Goal: Transaction & Acquisition: Book appointment/travel/reservation

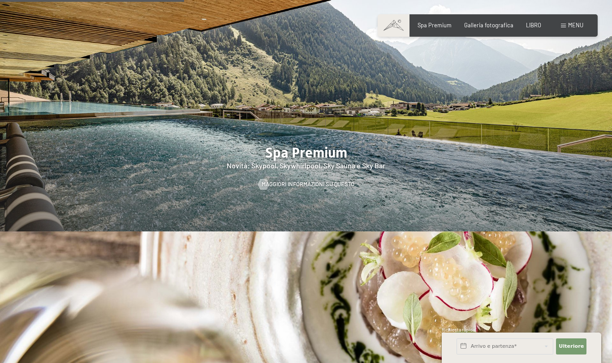
scroll to position [1020, 0]
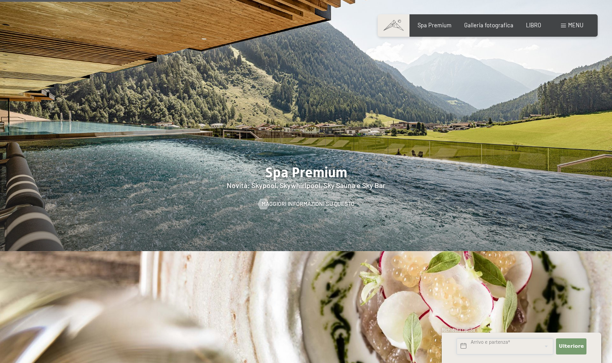
click at [464, 348] on input "text" at bounding box center [505, 347] width 97 height 16
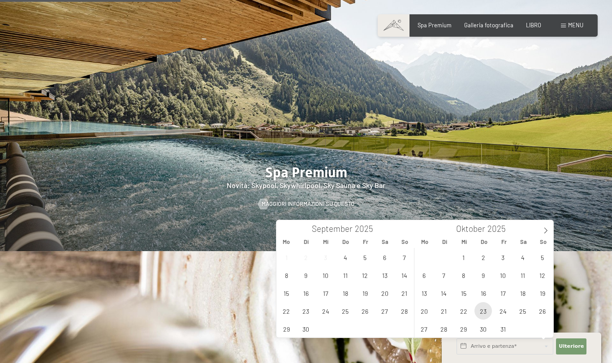
click at [484, 313] on span "23" at bounding box center [483, 310] width 17 height 17
click at [543, 311] on span "26" at bounding box center [542, 310] width 17 height 17
type input "Do. 23.10.2025 - So. 26.10.2025"
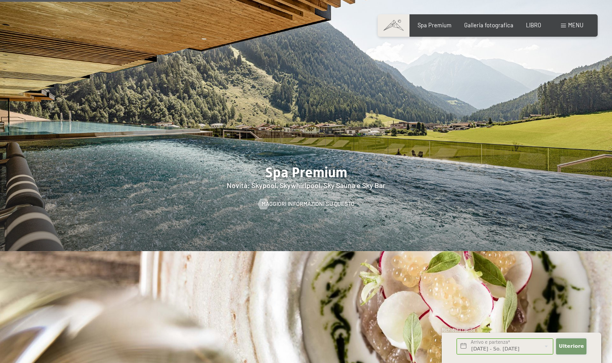
click at [574, 344] on font "Ulteriore" at bounding box center [571, 347] width 25 height 6
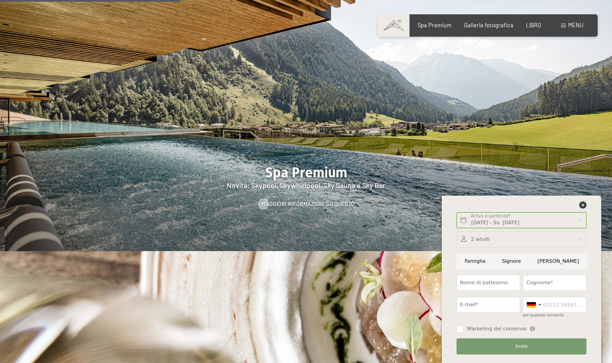
click at [586, 208] on icon at bounding box center [582, 205] width 7 height 7
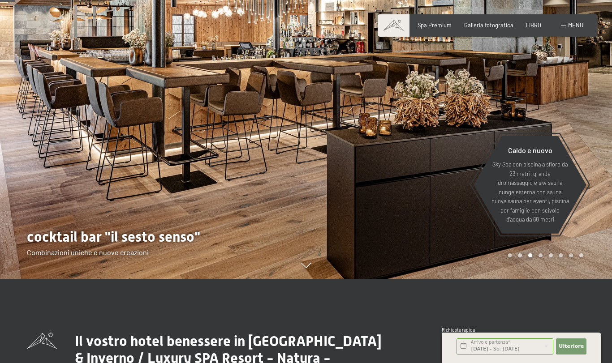
scroll to position [0, 0]
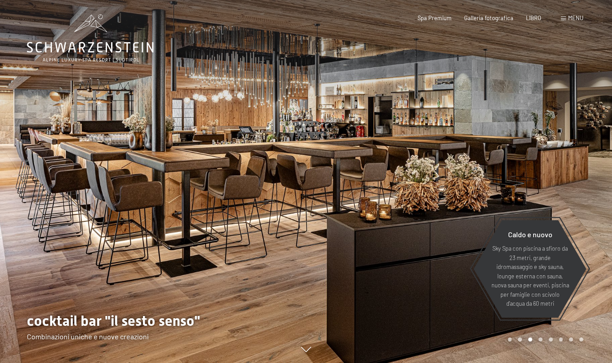
click at [578, 22] on font "menu" at bounding box center [575, 17] width 15 height 7
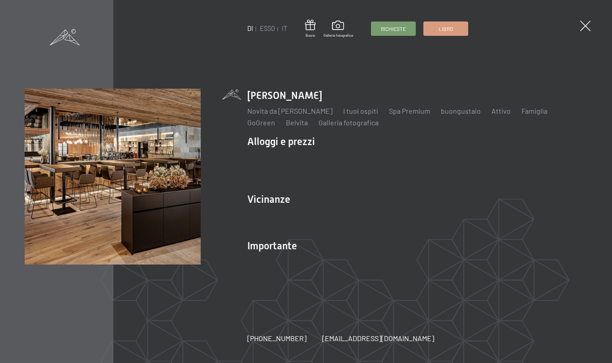
click at [455, 31] on link "Libro" at bounding box center [446, 28] width 44 height 13
click at [451, 31] on link "Libro" at bounding box center [446, 28] width 44 height 13
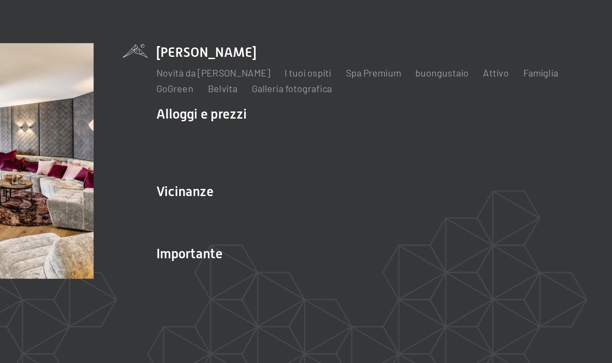
click at [307, 153] on font "Camere e prezzi" at bounding box center [332, 157] width 50 height 9
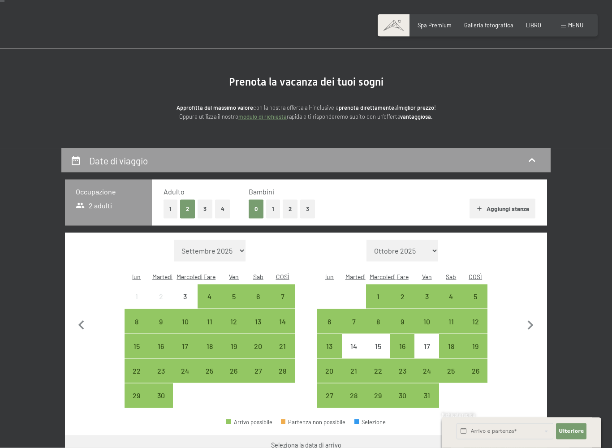
scroll to position [30, 0]
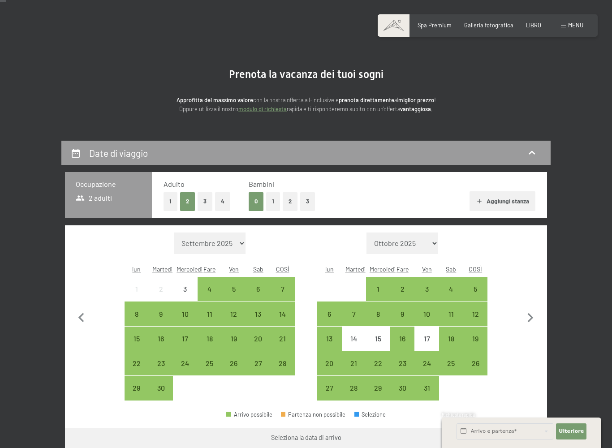
click at [405, 359] on font "23" at bounding box center [403, 363] width 8 height 9
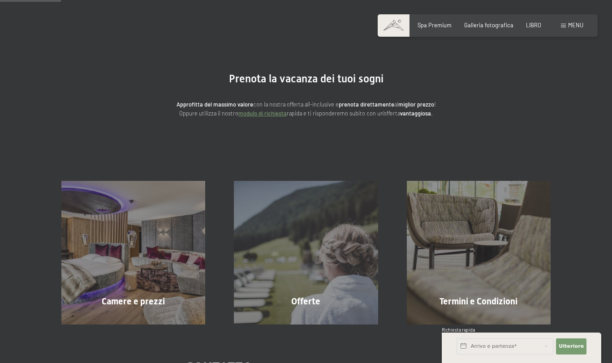
scroll to position [0, 0]
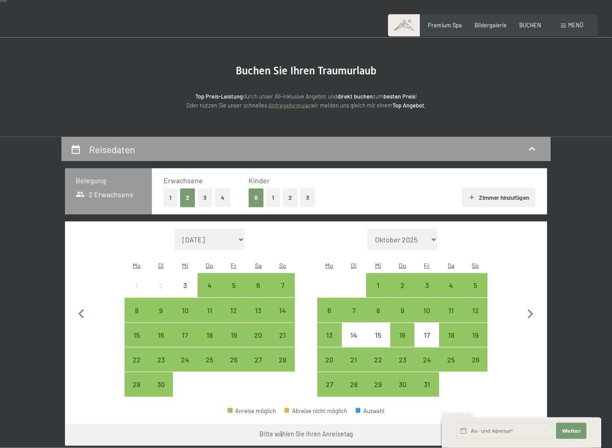
scroll to position [48, 0]
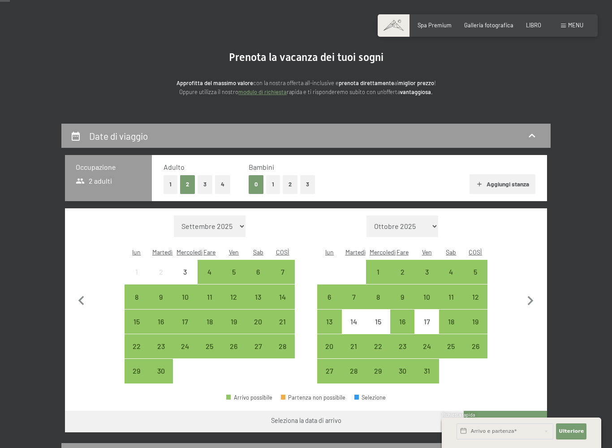
click at [400, 342] on font "23" at bounding box center [403, 346] width 8 height 9
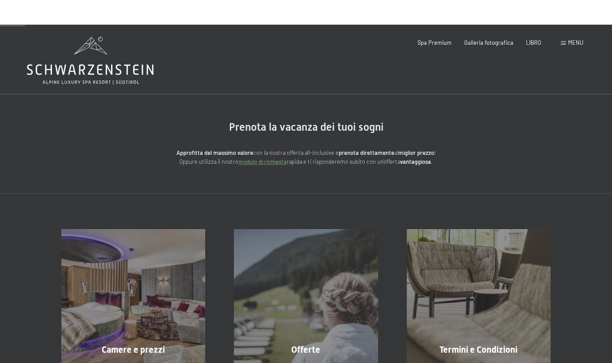
scroll to position [0, 0]
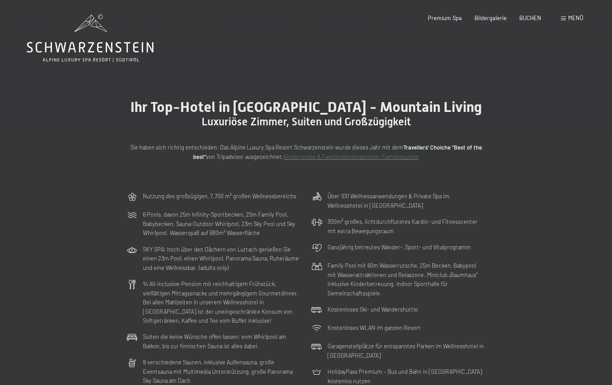
click at [575, 16] on span "Menü" at bounding box center [575, 17] width 15 height 7
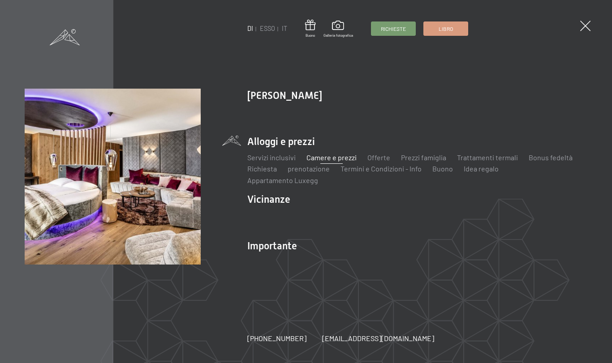
click at [285, 27] on font "IT" at bounding box center [284, 29] width 5 height 8
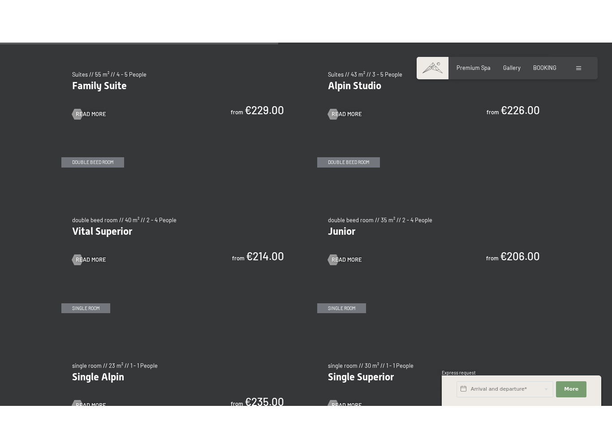
scroll to position [952, 0]
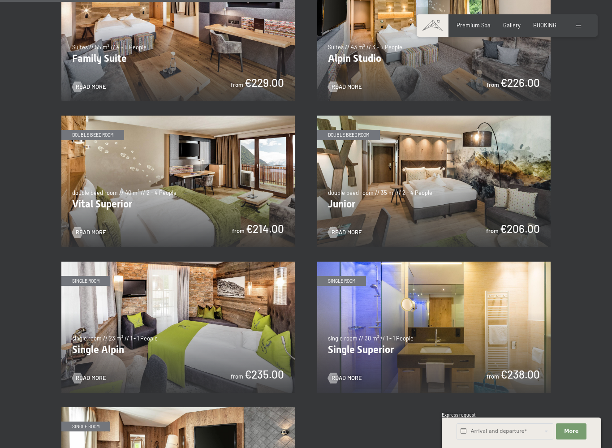
click at [448, 140] on img at bounding box center [433, 181] width 233 height 131
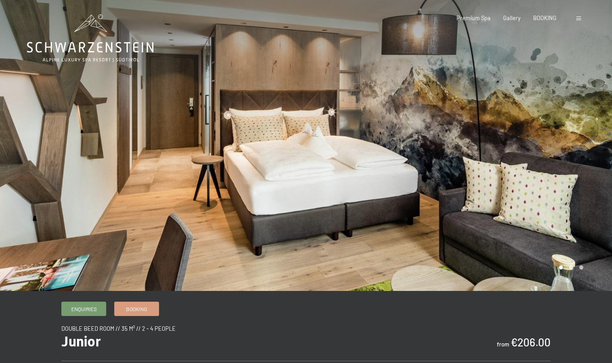
click at [589, 192] on div at bounding box center [459, 145] width 306 height 291
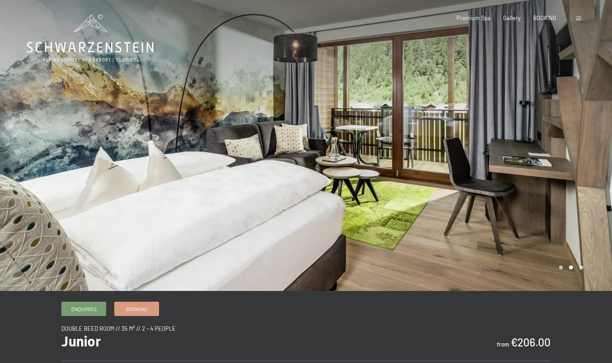
click at [591, 193] on div at bounding box center [459, 145] width 306 height 291
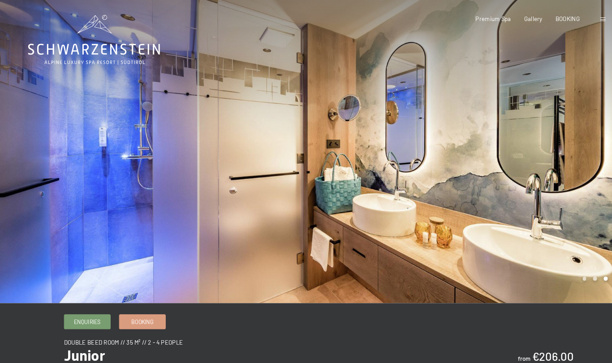
click at [559, 199] on div at bounding box center [459, 145] width 306 height 291
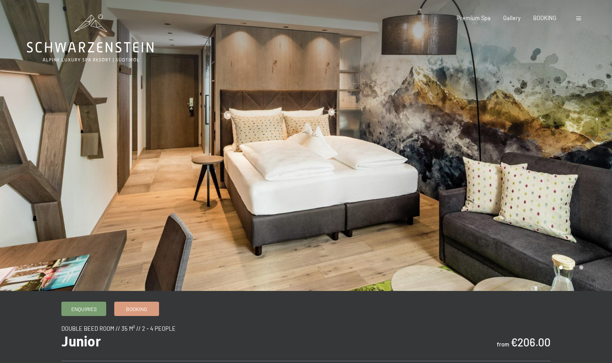
click at [588, 214] on div at bounding box center [459, 145] width 306 height 291
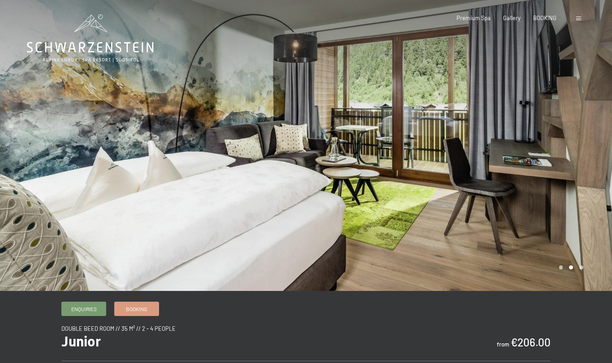
click at [591, 216] on div at bounding box center [459, 145] width 306 height 291
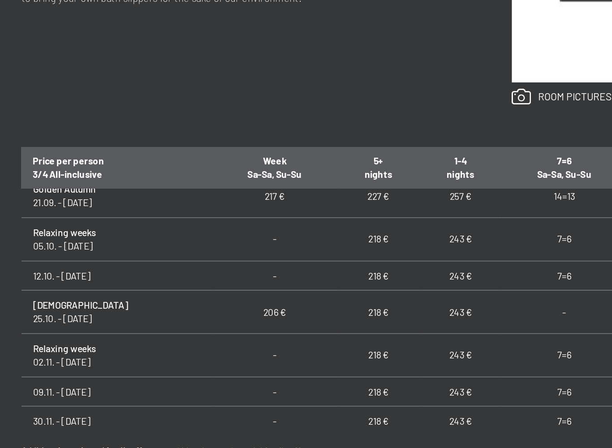
scroll to position [59, 0]
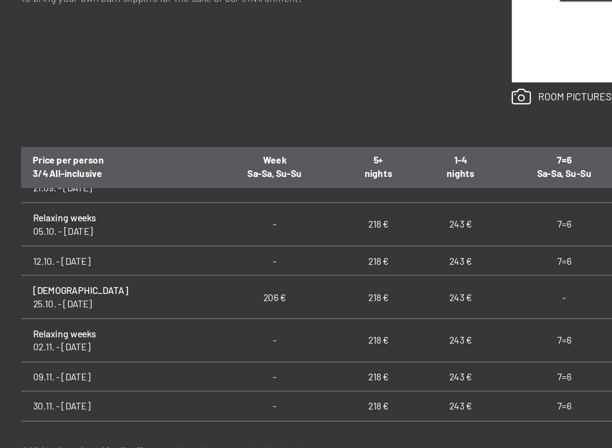
click at [288, 334] on td "243 €" at bounding box center [311, 342] width 47 height 17
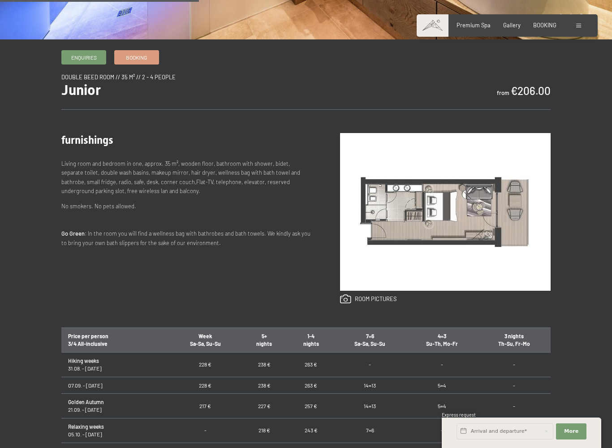
scroll to position [0, 0]
click at [140, 60] on span "Booking" at bounding box center [136, 58] width 21 height 8
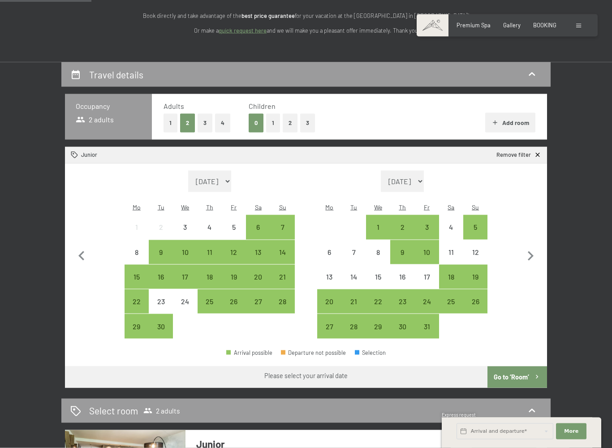
scroll to position [128, 0]
click at [401, 298] on div "23" at bounding box center [402, 309] width 22 height 22
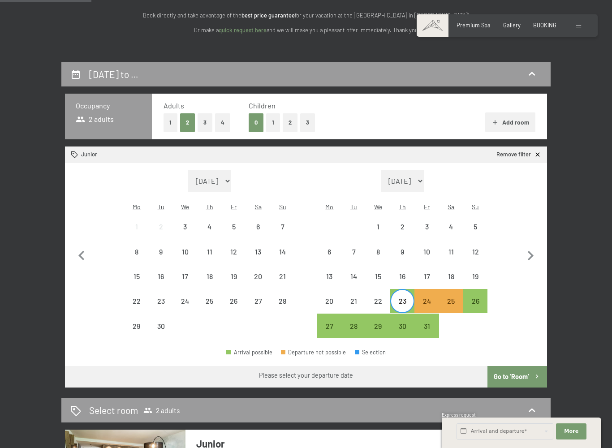
click at [476, 298] on div "26" at bounding box center [475, 309] width 22 height 22
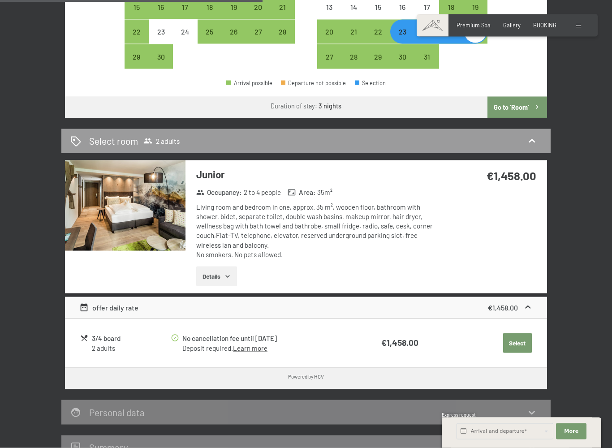
scroll to position [397, 0]
click at [228, 272] on icon "button" at bounding box center [227, 275] width 7 height 7
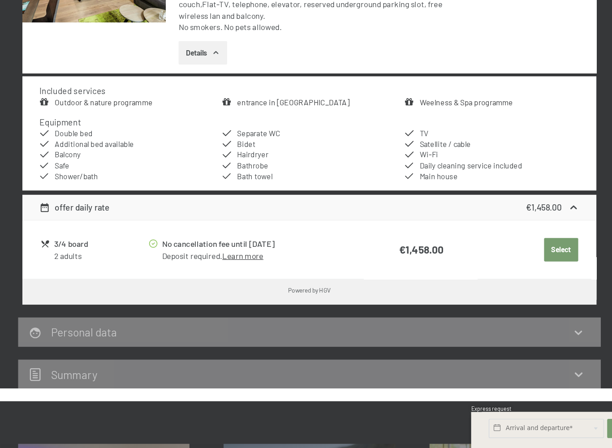
scroll to position [561, 0]
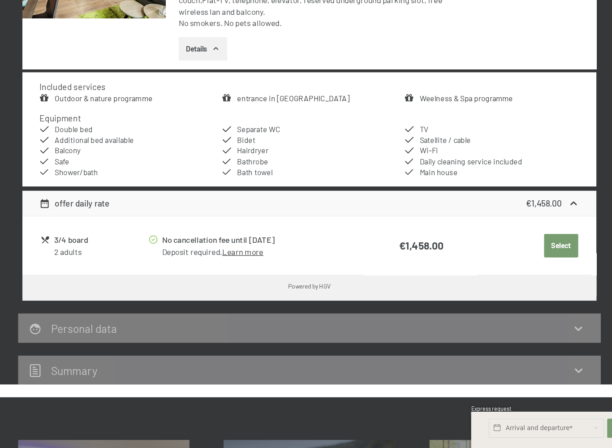
click at [406, 151] on link "Weelness & Spa programme" at bounding box center [438, 155] width 78 height 8
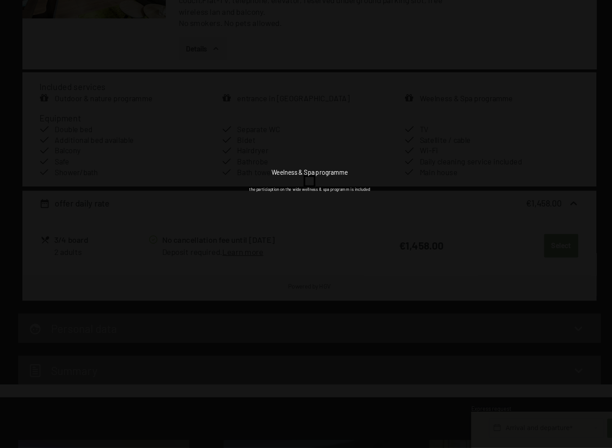
scroll to position [561, 0]
click at [449, 265] on div "Weelness & Spa programme the particiaption on the wide wellness & spa programm …" at bounding box center [306, 224] width 612 height 448
click at [442, 253] on div "Weelness & Spa programme the particiaption on the wide wellness & spa programm …" at bounding box center [306, 224] width 612 height 448
click at [375, 274] on div "Weelness & Spa programme the particiaption on the wide wellness & spa programm …" at bounding box center [306, 228] width 359 height 448
click at [380, 258] on div "Weelness & Spa programme the particiaption on the wide wellness & spa programm …" at bounding box center [306, 225] width 359 height 448
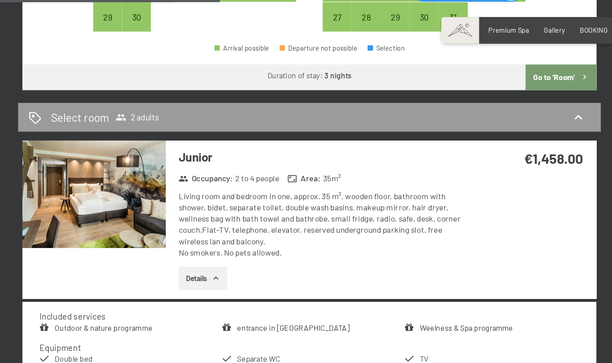
scroll to position [440, 0]
click at [100, 181] on img at bounding box center [125, 163] width 121 height 91
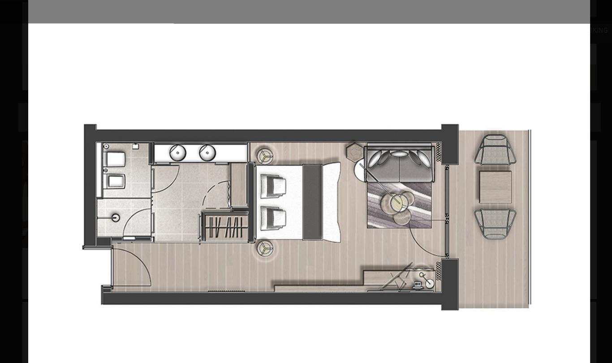
click at [464, 214] on img at bounding box center [306, 181] width 472 height 363
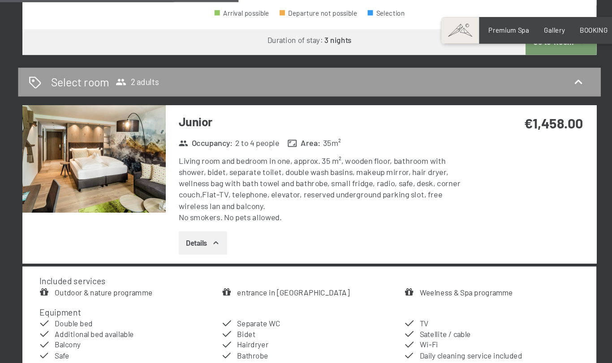
scroll to position [469, 0]
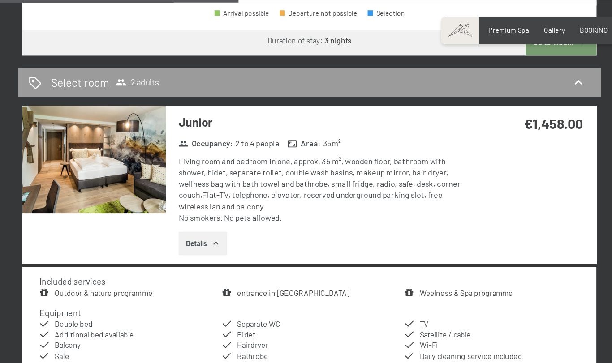
click at [224, 201] on icon "button" at bounding box center [227, 204] width 7 height 7
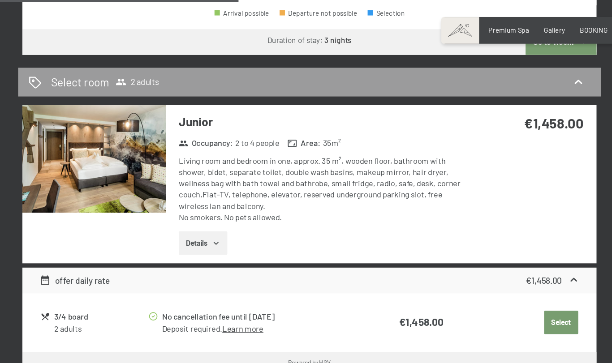
click at [196, 194] on button "Details" at bounding box center [216, 204] width 41 height 20
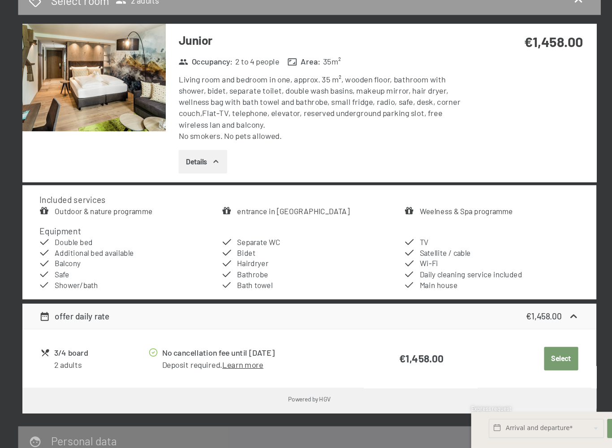
scroll to position [467, 0]
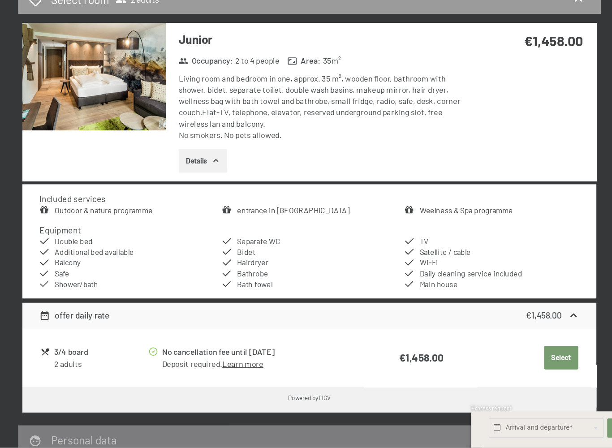
click at [102, 245] on link "Outdoor & nature programme" at bounding box center [133, 249] width 82 height 8
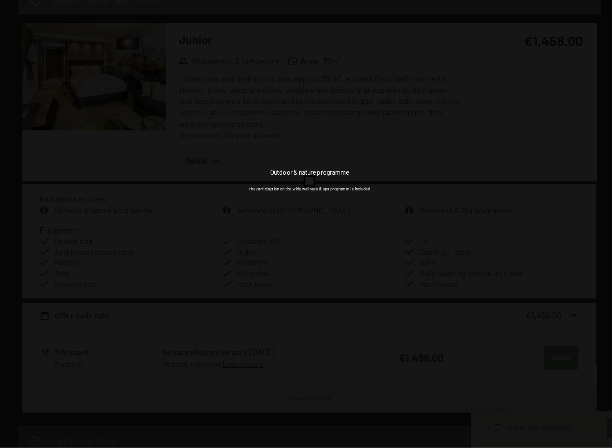
scroll to position [467, 0]
click at [511, 203] on div "Outdoor & nature programme the particiaption on the wide wellness & spa program…" at bounding box center [306, 224] width 612 height 448
click at [497, 208] on div "Outdoor & nature programme the particiaption on the wide wellness & spa program…" at bounding box center [306, 224] width 612 height 448
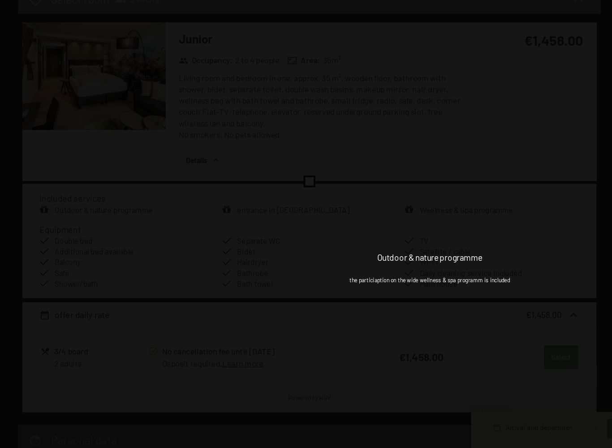
click at [441, 200] on div "Outdoor & nature programme the particiaption on the wide wellness & spa program…" at bounding box center [406, 298] width 477 height 596
click at [380, 163] on div "Outdoor & nature programme the particiaption on the wide wellness & spa program…" at bounding box center [406, 298] width 477 height 596
click at [379, 163] on div "Outdoor & nature programme the particiaption on the wide wellness & spa program…" at bounding box center [406, 298] width 477 height 596
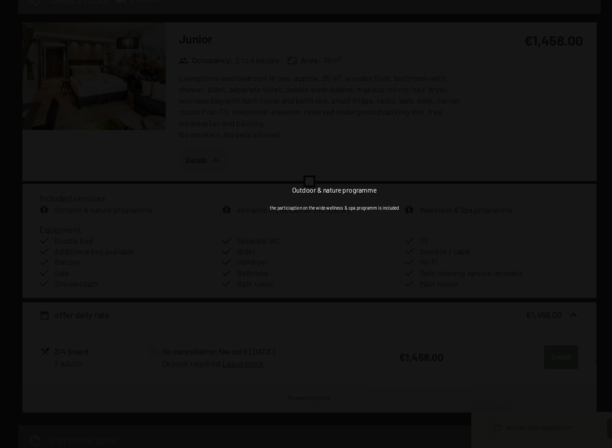
click at [499, 73] on div "Outdoor & nature programme the particiaption on the wide wellness & spa program…" at bounding box center [327, 239] width 654 height 479
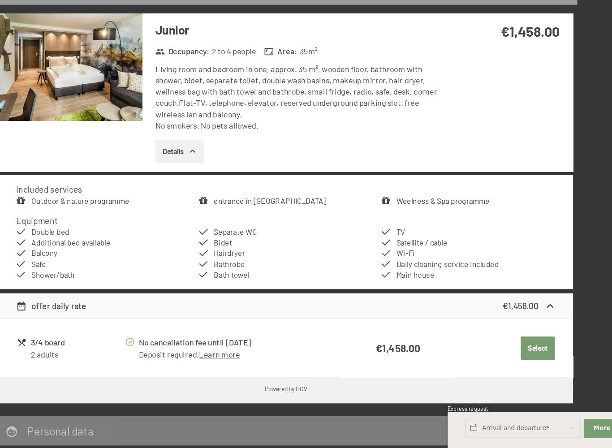
scroll to position [477, 0]
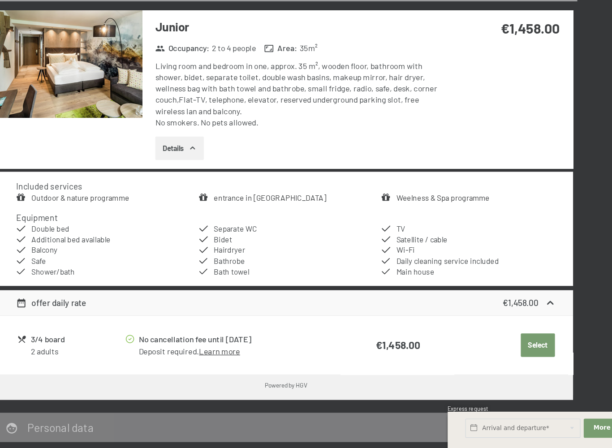
click at [503, 352] on button "Select" at bounding box center [517, 362] width 29 height 20
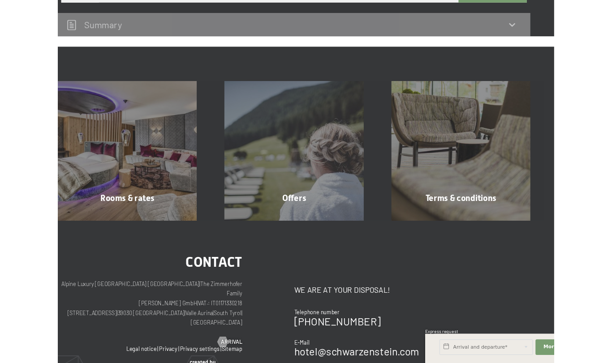
scroll to position [679, 0]
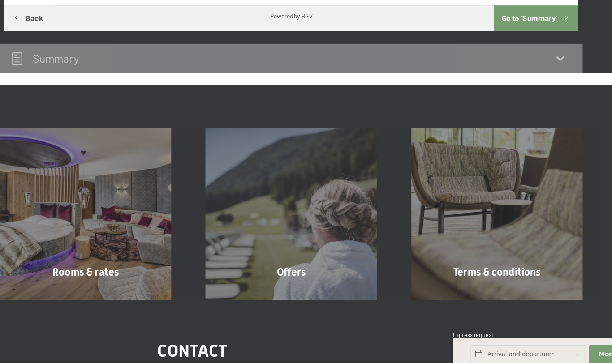
click at [252, 178] on div "Offers Show more" at bounding box center [306, 228] width 173 height 144
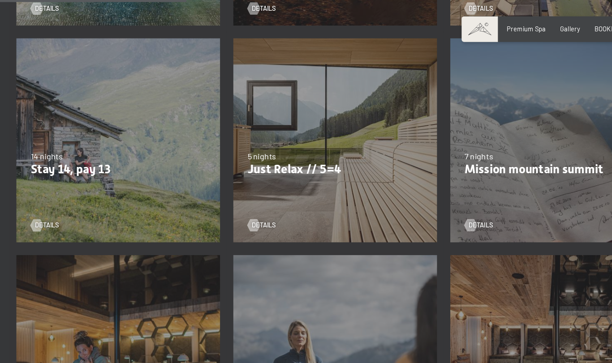
scroll to position [396, 0]
click at [296, 154] on div "[DATE]–[DATE] [DATE]–[DATE] [DATE]–[DATE] [DATE]–[DATE] [DATE]–[DATE] [DATE]–[D…" at bounding box center [306, 123] width 190 height 190
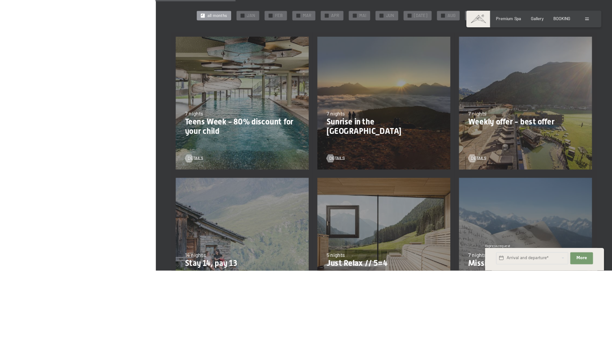
scroll to position [338, 0]
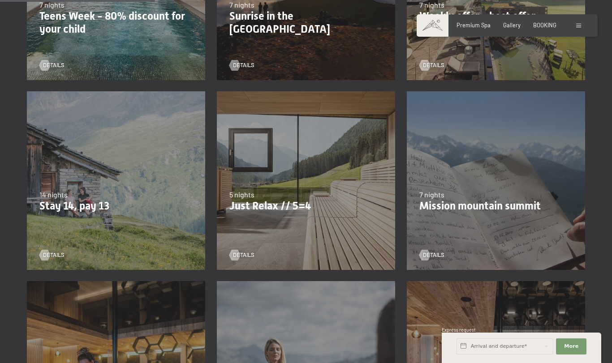
click at [312, 190] on div "5 nights" at bounding box center [305, 195] width 153 height 10
click at [265, 211] on span "Consent to marketing activities*" at bounding box center [269, 207] width 101 height 9
click at [215, 211] on input "Consent to marketing activities*" at bounding box center [210, 207] width 9 height 9
checkbox input "false"
click at [238, 255] on div at bounding box center [235, 255] width 6 height 11
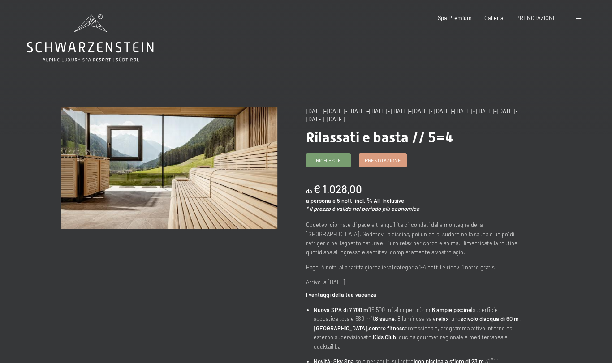
click at [393, 160] on font "Prenotazione" at bounding box center [383, 160] width 36 height 6
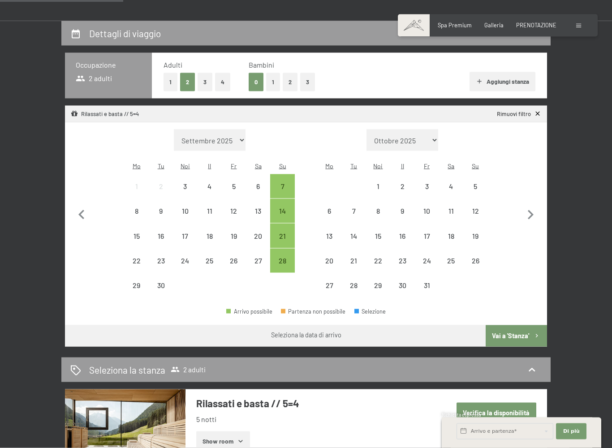
scroll to position [181, 0]
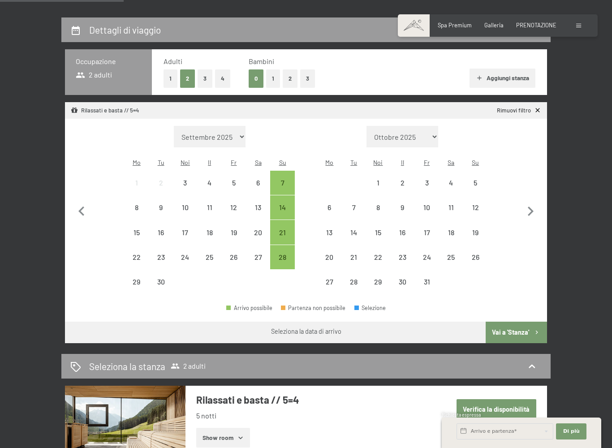
click at [530, 211] on icon "button" at bounding box center [530, 211] width 19 height 19
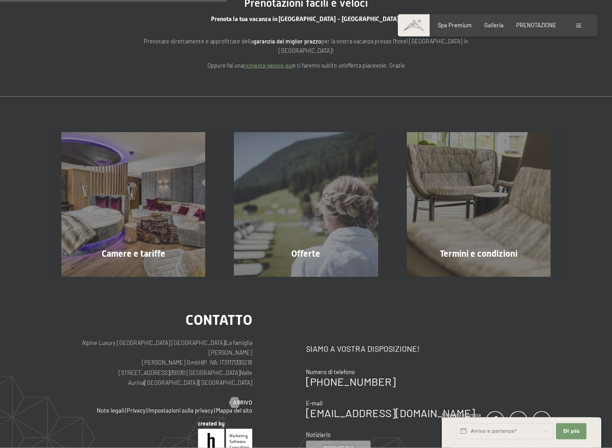
scroll to position [102, 0]
click at [327, 220] on div "Offerte Mostra altro" at bounding box center [306, 204] width 173 height 144
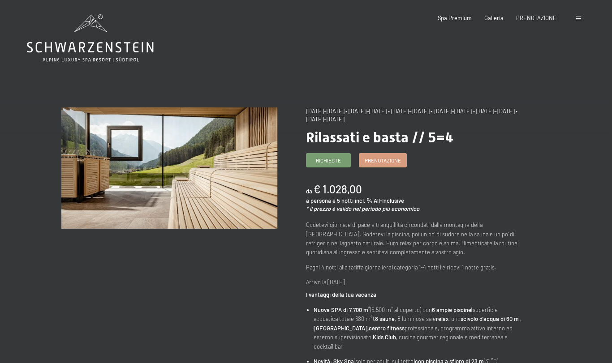
click at [390, 160] on font "Prenotazione" at bounding box center [383, 160] width 36 height 6
click at [387, 159] on font "Prenotazione" at bounding box center [383, 160] width 36 height 6
click at [389, 164] on link "Prenotazione" at bounding box center [382, 160] width 47 height 13
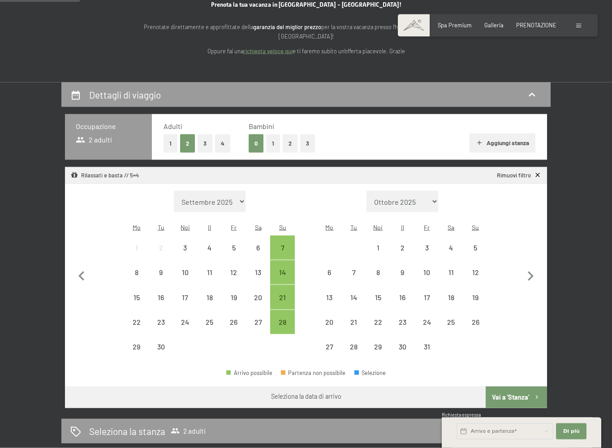
click at [480, 139] on icon "button" at bounding box center [479, 142] width 7 height 7
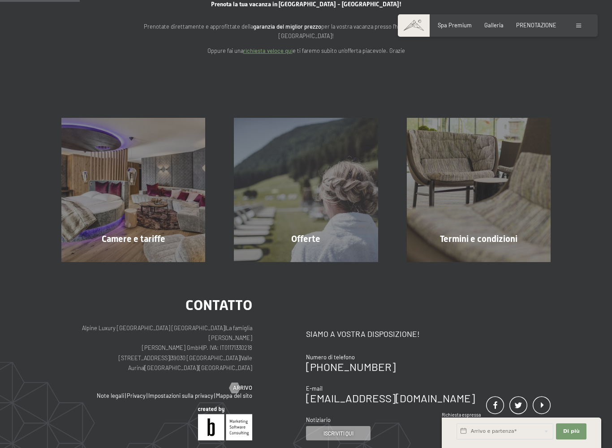
click at [570, 177] on div "Camere e tariffe Mostra altro Offerte Mostra altro Termini e condizioni Mostra …" at bounding box center [306, 190] width 543 height 144
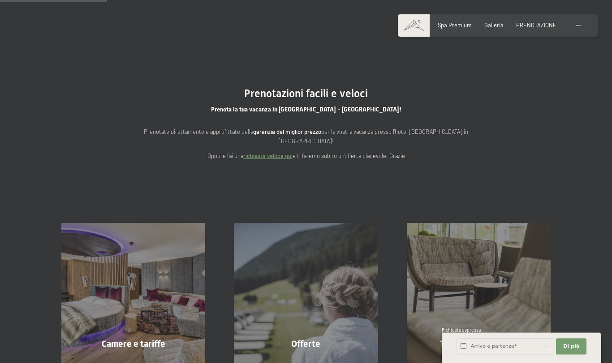
scroll to position [0, 0]
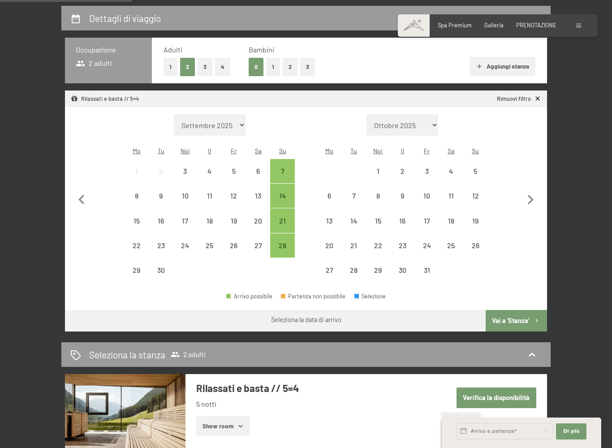
scroll to position [193, 0]
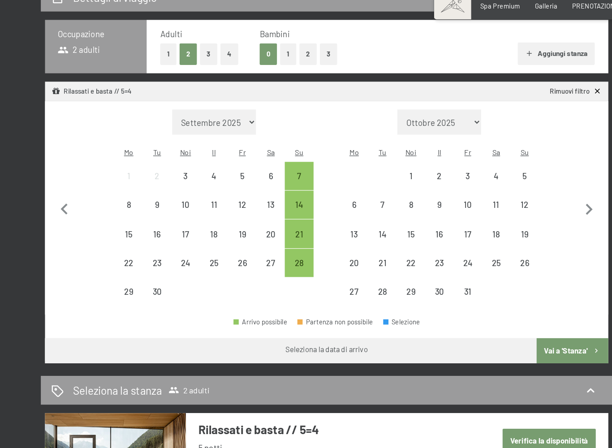
click at [472, 241] on font "26" at bounding box center [476, 245] width 8 height 9
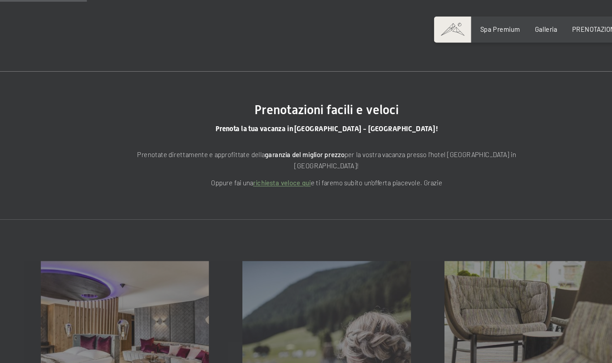
scroll to position [0, 0]
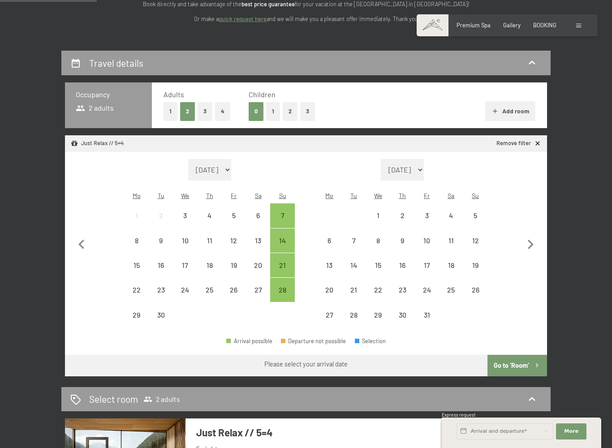
scroll to position [139, 0]
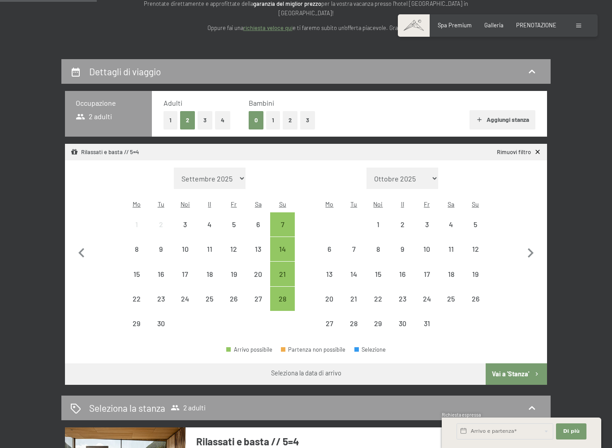
click at [372, 295] on div "22" at bounding box center [378, 306] width 22 height 22
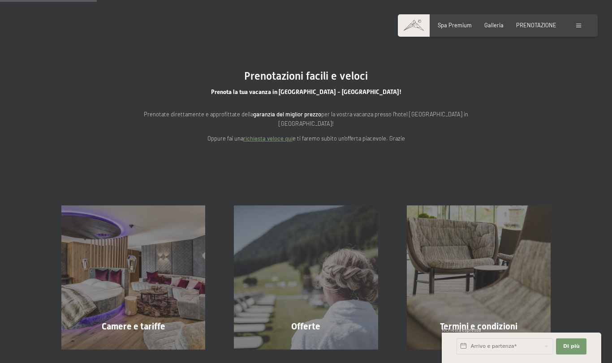
scroll to position [0, 0]
